Goal: Task Accomplishment & Management: Manage account settings

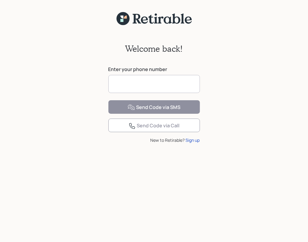
click at [115, 83] on input at bounding box center [154, 84] width 92 height 18
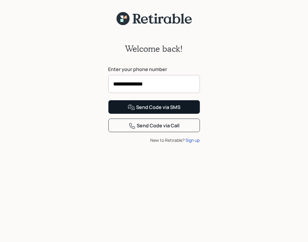
type input "**********"
click at [170, 111] on div "Send Code via SMS" at bounding box center [154, 107] width 53 height 7
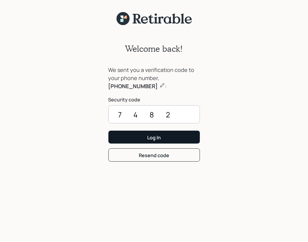
type input "7482"
click at [164, 137] on button "Log In" at bounding box center [154, 137] width 92 height 13
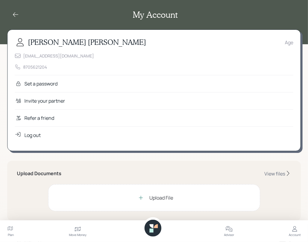
click at [61, 176] on h5 "Upload Documents" at bounding box center [39, 174] width 45 height 6
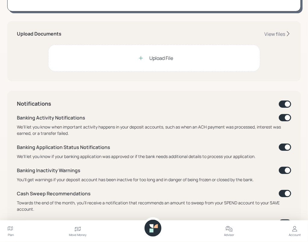
scroll to position [151, 0]
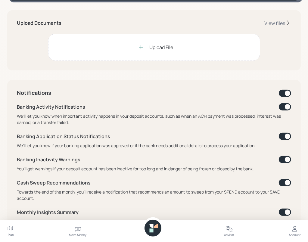
click at [140, 50] on icon at bounding box center [141, 47] width 6 height 6
click at [264, 26] on div "View files" at bounding box center [274, 23] width 21 height 7
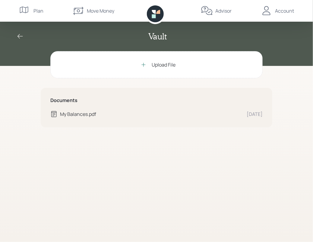
click at [19, 37] on icon at bounding box center [20, 36] width 7 height 7
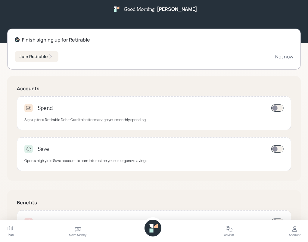
scroll to position [14, 0]
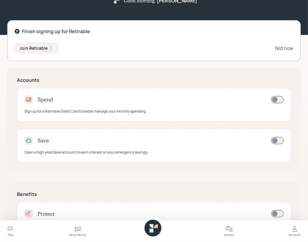
click at [275, 51] on div "Not now" at bounding box center [284, 48] width 18 height 7
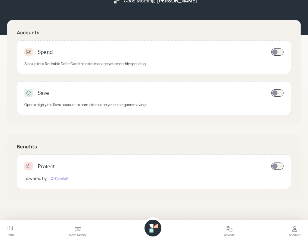
scroll to position [0, 0]
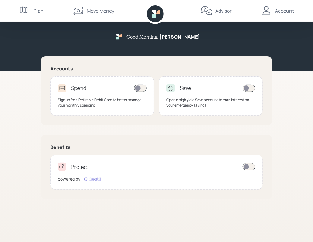
click at [284, 10] on div "Account" at bounding box center [284, 10] width 19 height 7
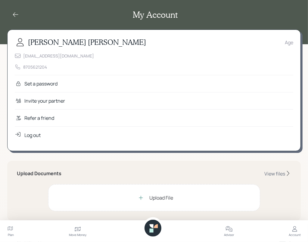
click at [41, 139] on div "Log out" at bounding box center [32, 135] width 16 height 7
